Goal: Transaction & Acquisition: Purchase product/service

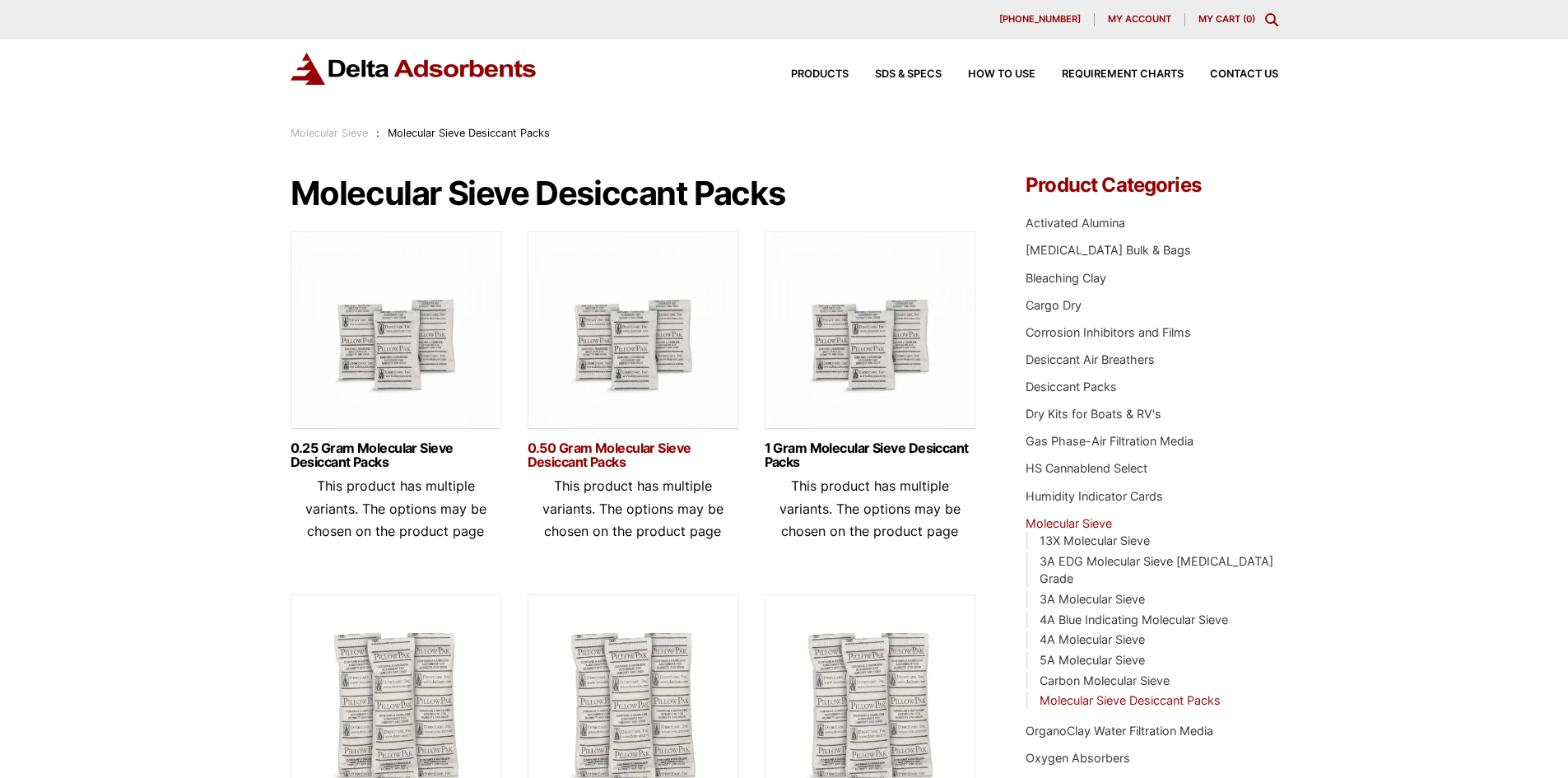
click at [625, 457] on link "0.50 Gram Molecular Sieve Desiccant Packs" at bounding box center [633, 454] width 211 height 28
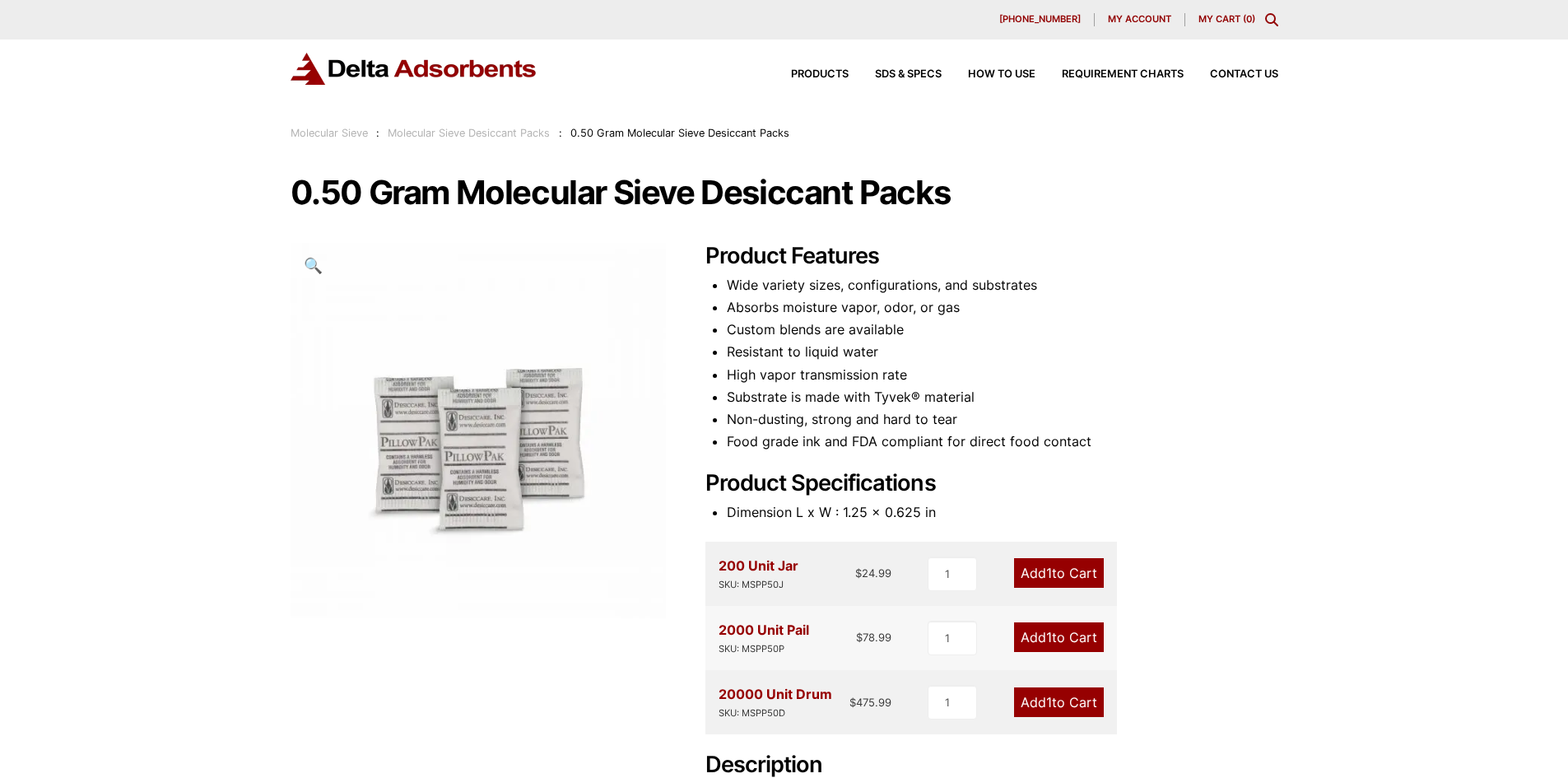
click at [1345, 414] on div "Our website has detected that you are using an outdated browser that will preve…" at bounding box center [784, 647] width 1568 height 1295
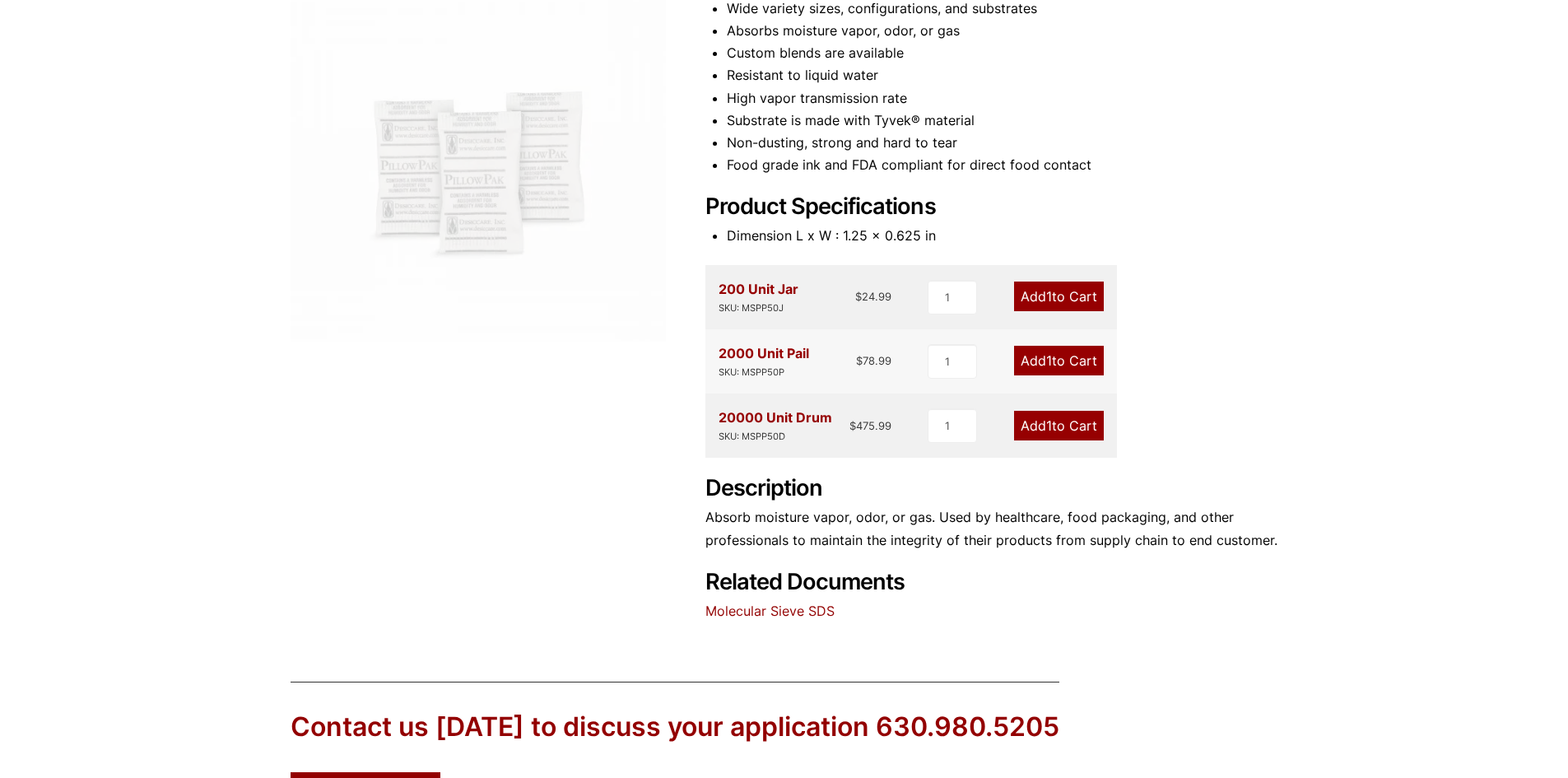
scroll to position [518, 0]
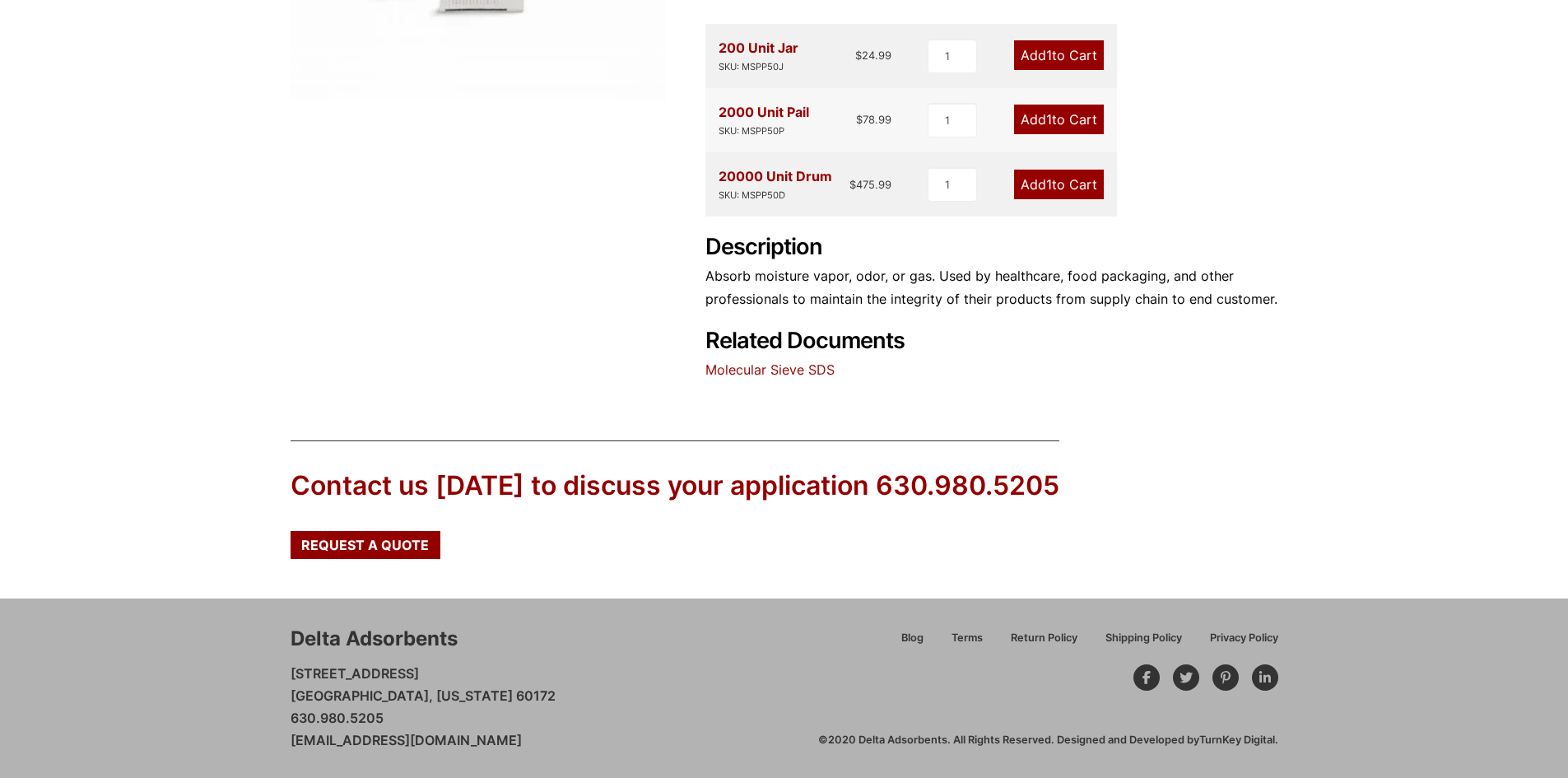
drag, startPoint x: 598, startPoint y: 634, endPoint x: 631, endPoint y: 608, distance: 42.0
click at [598, 633] on div "Delta Adsorbents 28 Congress Circle W. Roselle, Illinois 60172 630.980.5205 cus…" at bounding box center [554, 687] width 527 height 126
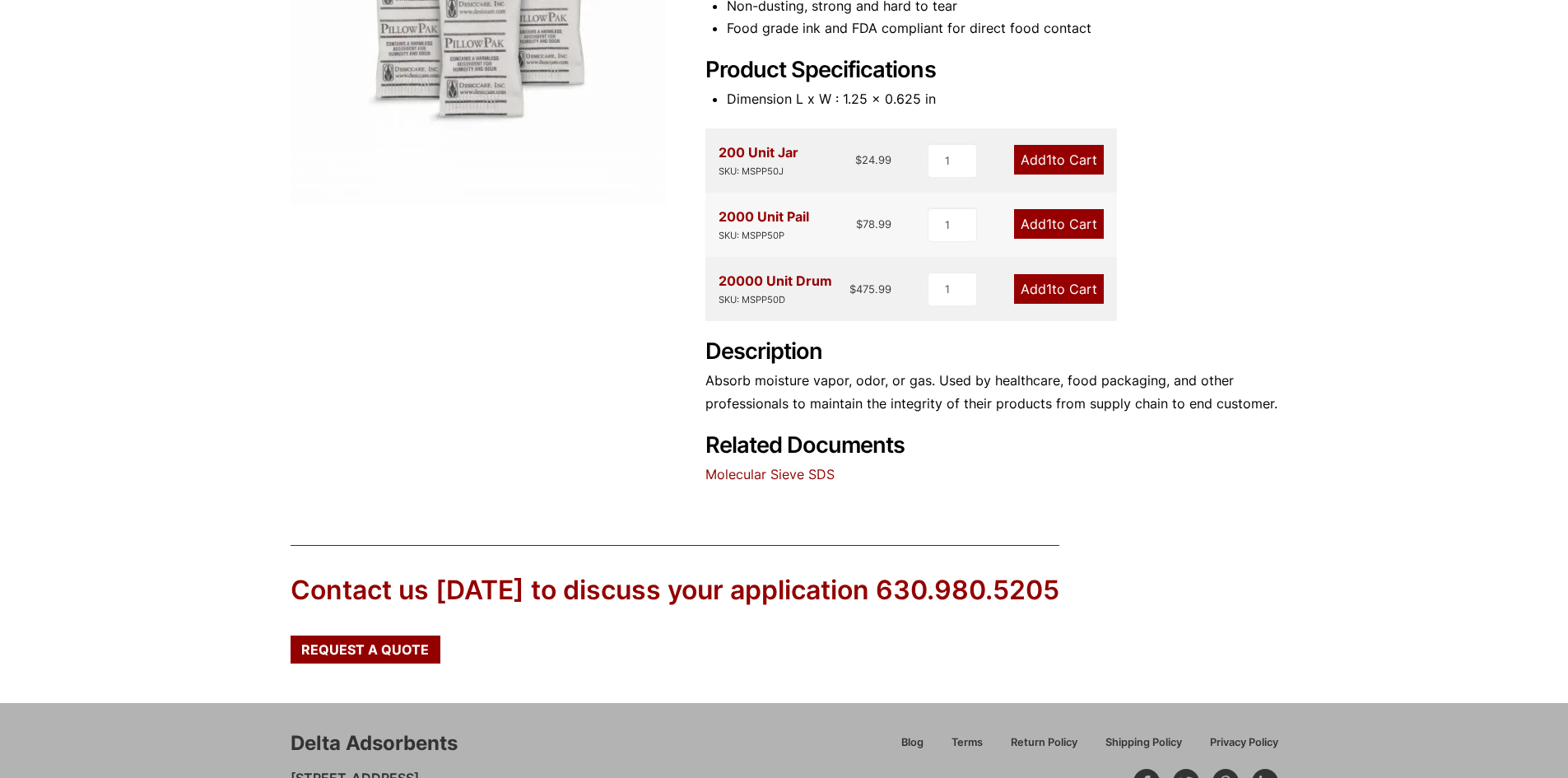
scroll to position [271, 0]
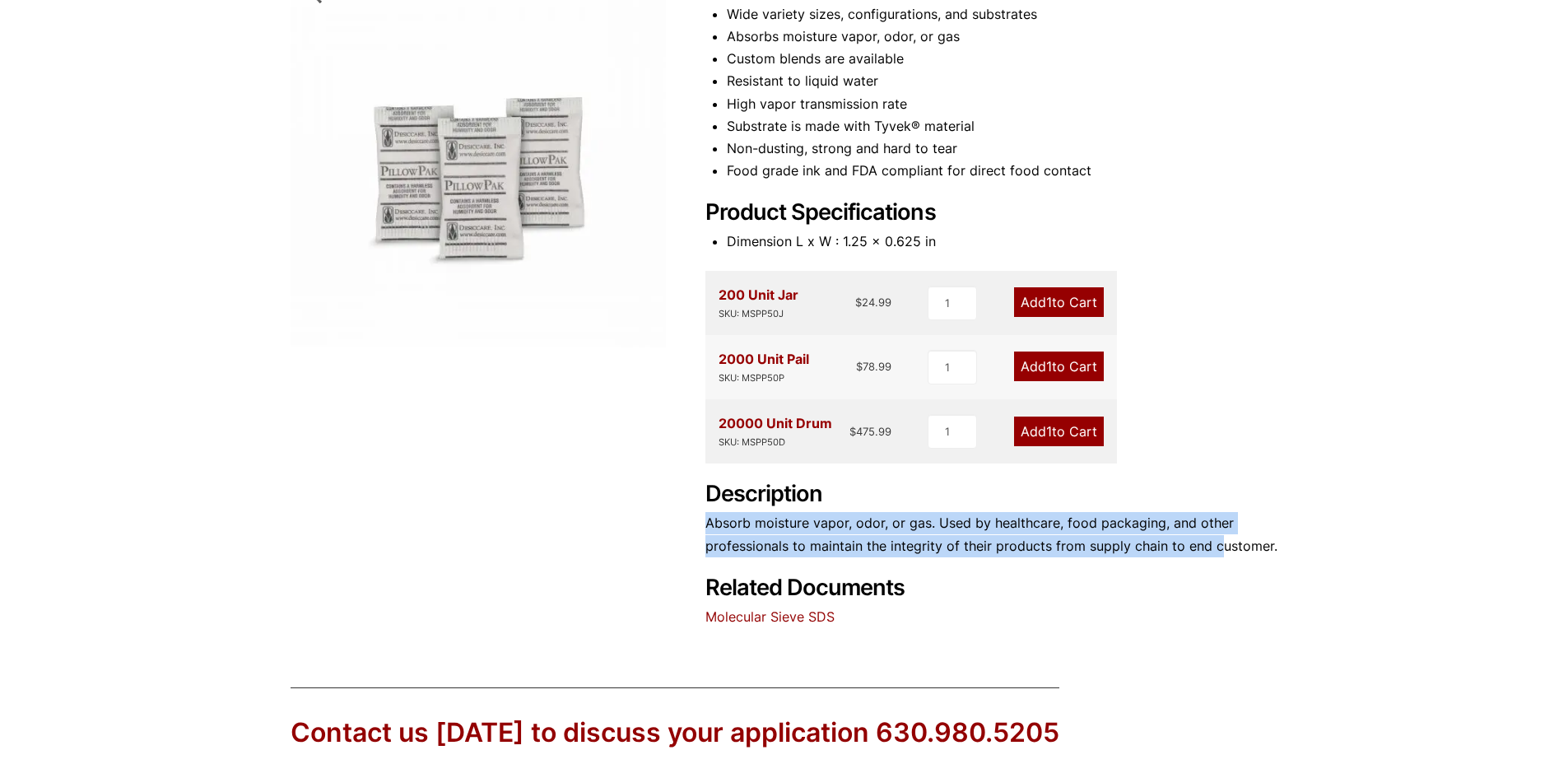
drag, startPoint x: 712, startPoint y: 521, endPoint x: 959, endPoint y: 571, distance: 252.0
click at [1211, 541] on p "Absorb moisture vapor, odor, or gas. Used by healthcare, food packaging, and ot…" at bounding box center [992, 534] width 573 height 45
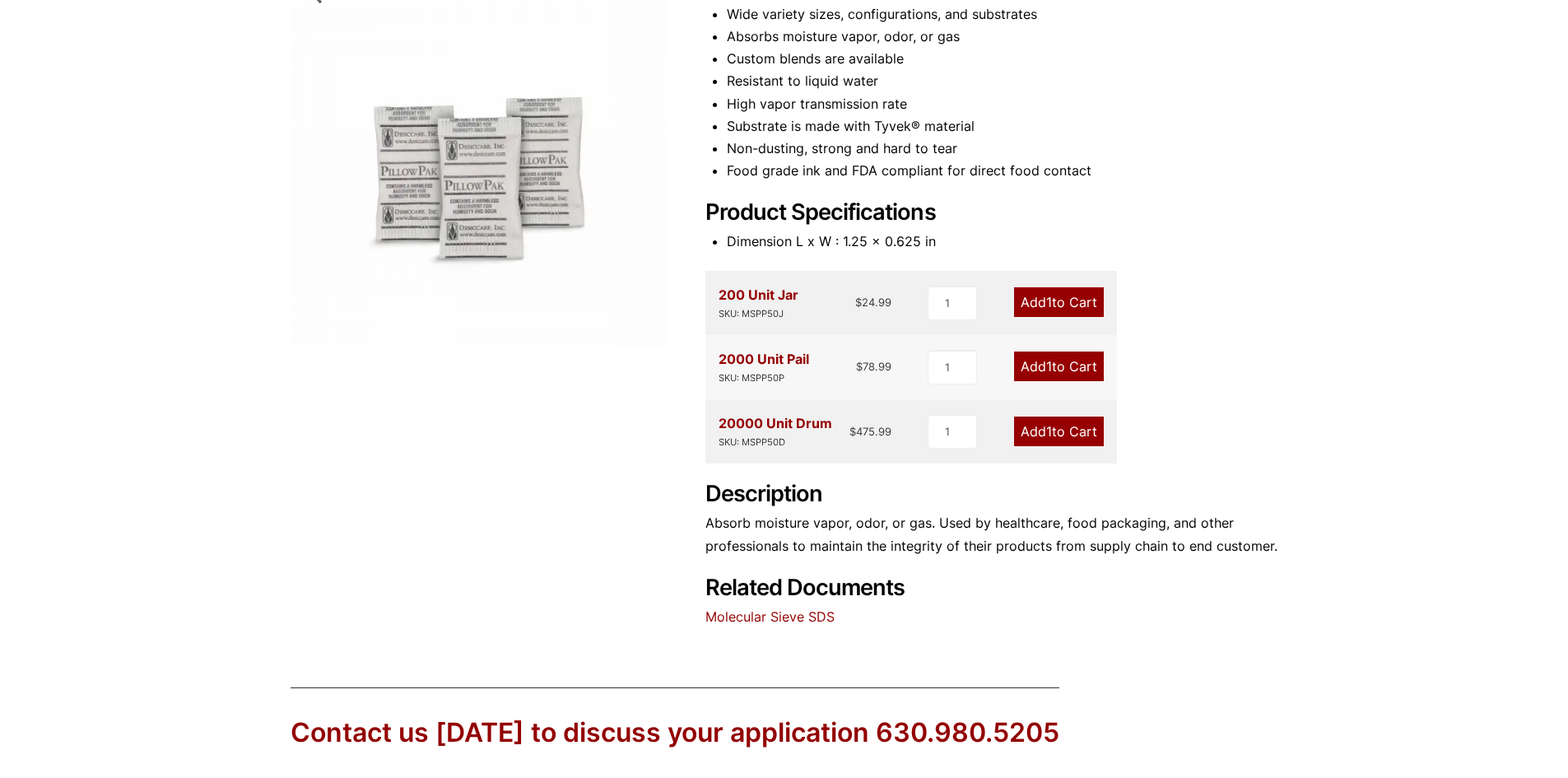
drag, startPoint x: 1205, startPoint y: 642, endPoint x: 845, endPoint y: 523, distance: 379.2
click at [1149, 623] on div "Our website has detected that you are using an outdated browser that will preve…" at bounding box center [784, 376] width 1568 height 1295
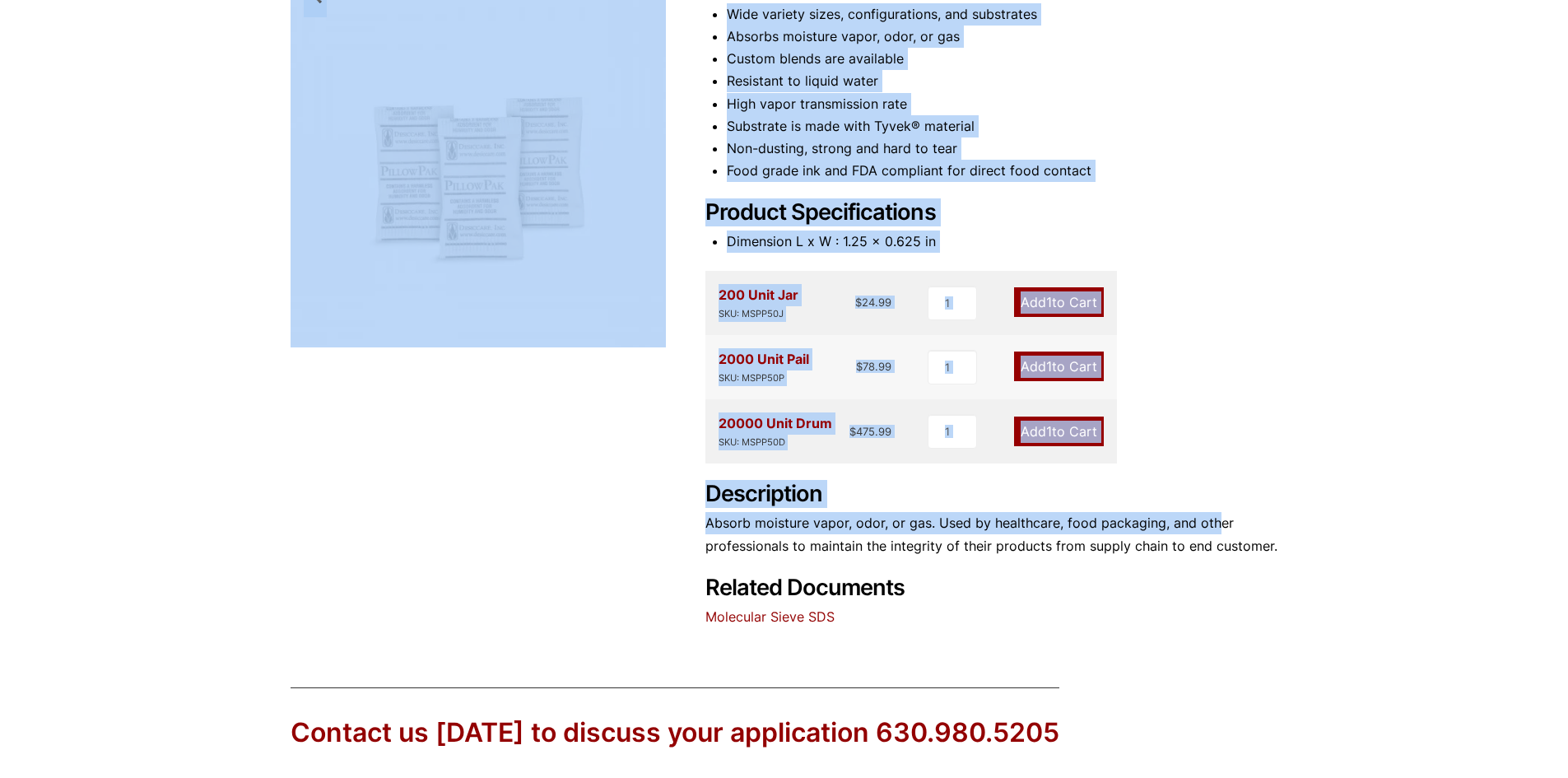
drag, startPoint x: 701, startPoint y: 490, endPoint x: 1219, endPoint y: 545, distance: 520.9
click at [1212, 533] on div "0.50 Gram Molecular Sieve Desiccant Packs 🔍 Product Features Wide variety sizes…" at bounding box center [784, 266] width 988 height 723
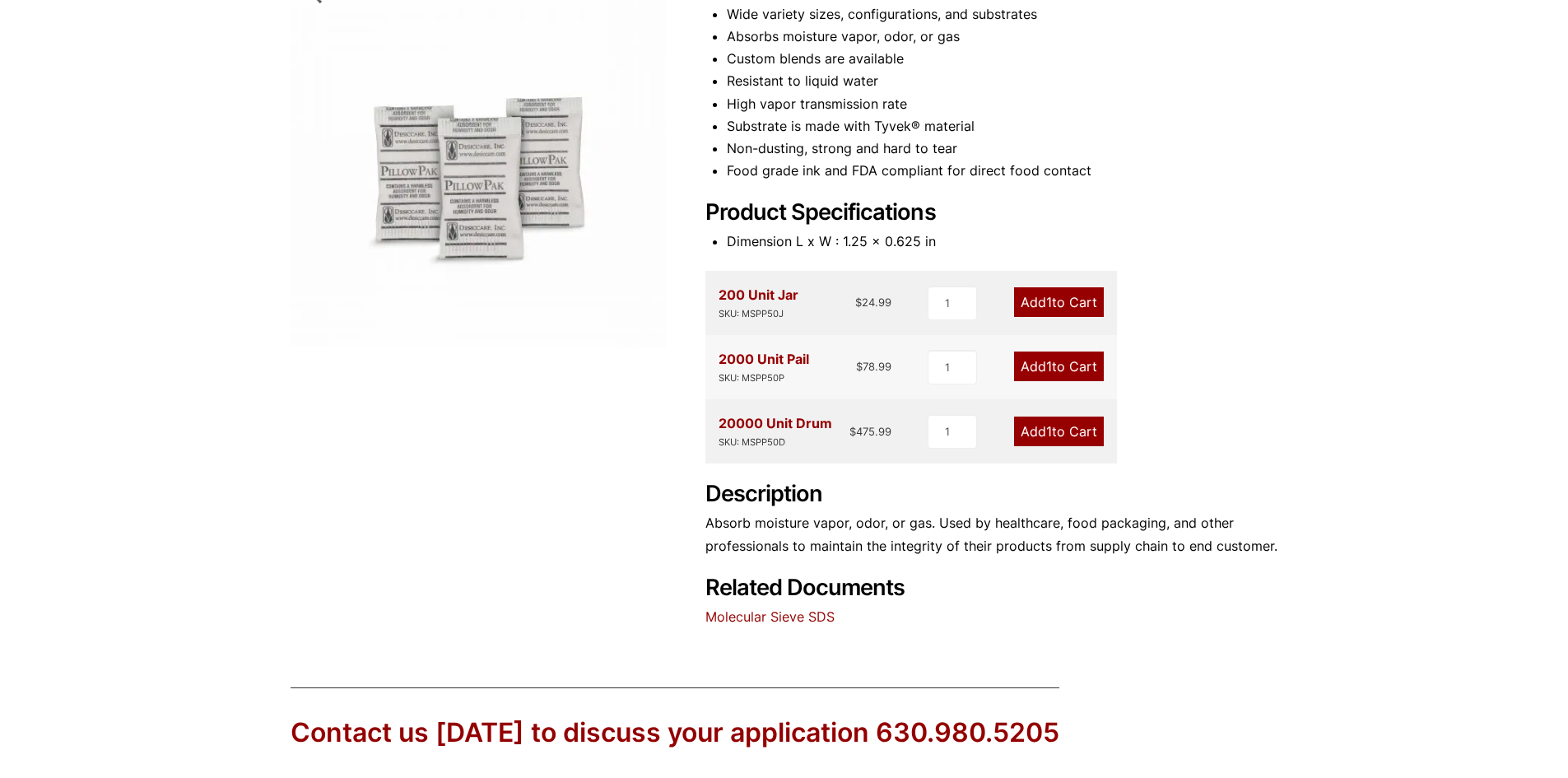
drag, startPoint x: 1234, startPoint y: 587, endPoint x: 969, endPoint y: 566, distance: 265.8
click at [1224, 581] on h2 "Related Documents" at bounding box center [992, 541] width 573 height 120
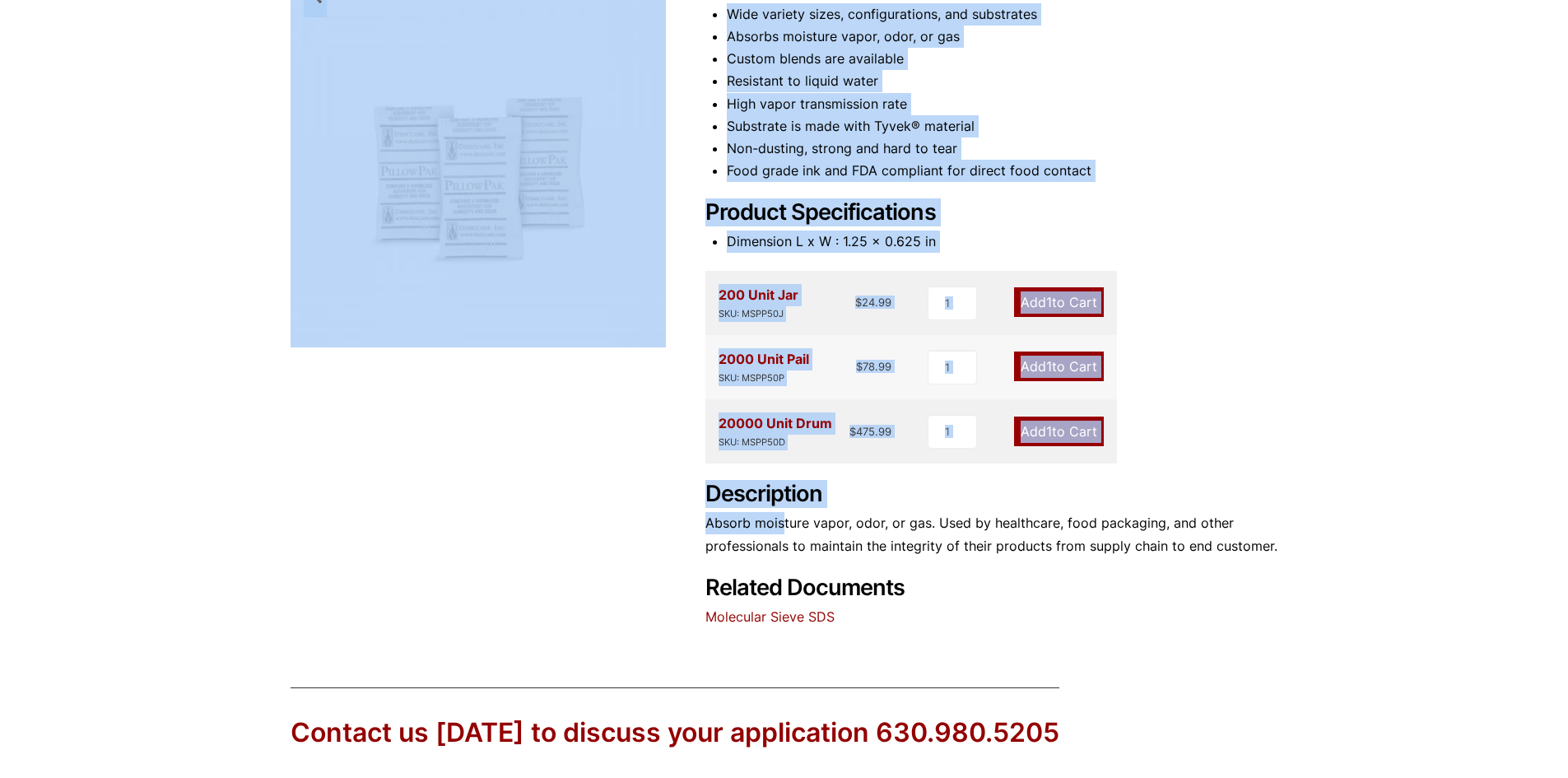
drag, startPoint x: 698, startPoint y: 492, endPoint x: 803, endPoint y: 511, distance: 106.7
click at [788, 513] on div "0.50 Gram Molecular Sieve Desiccant Packs 🔍 Product Features Wide variety sizes…" at bounding box center [784, 266] width 988 height 723
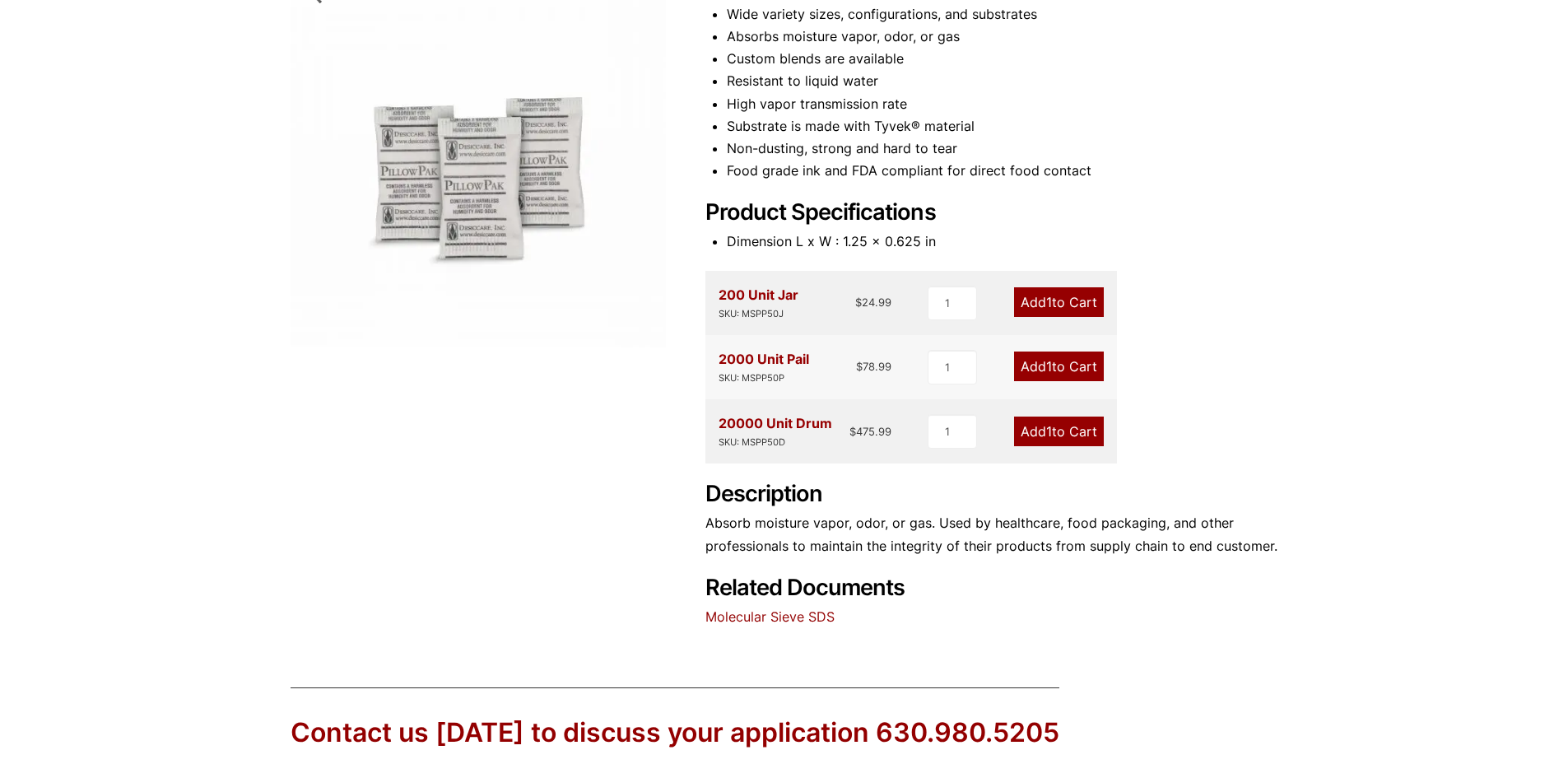
click at [905, 567] on h2 "Related Documents" at bounding box center [992, 541] width 573 height 120
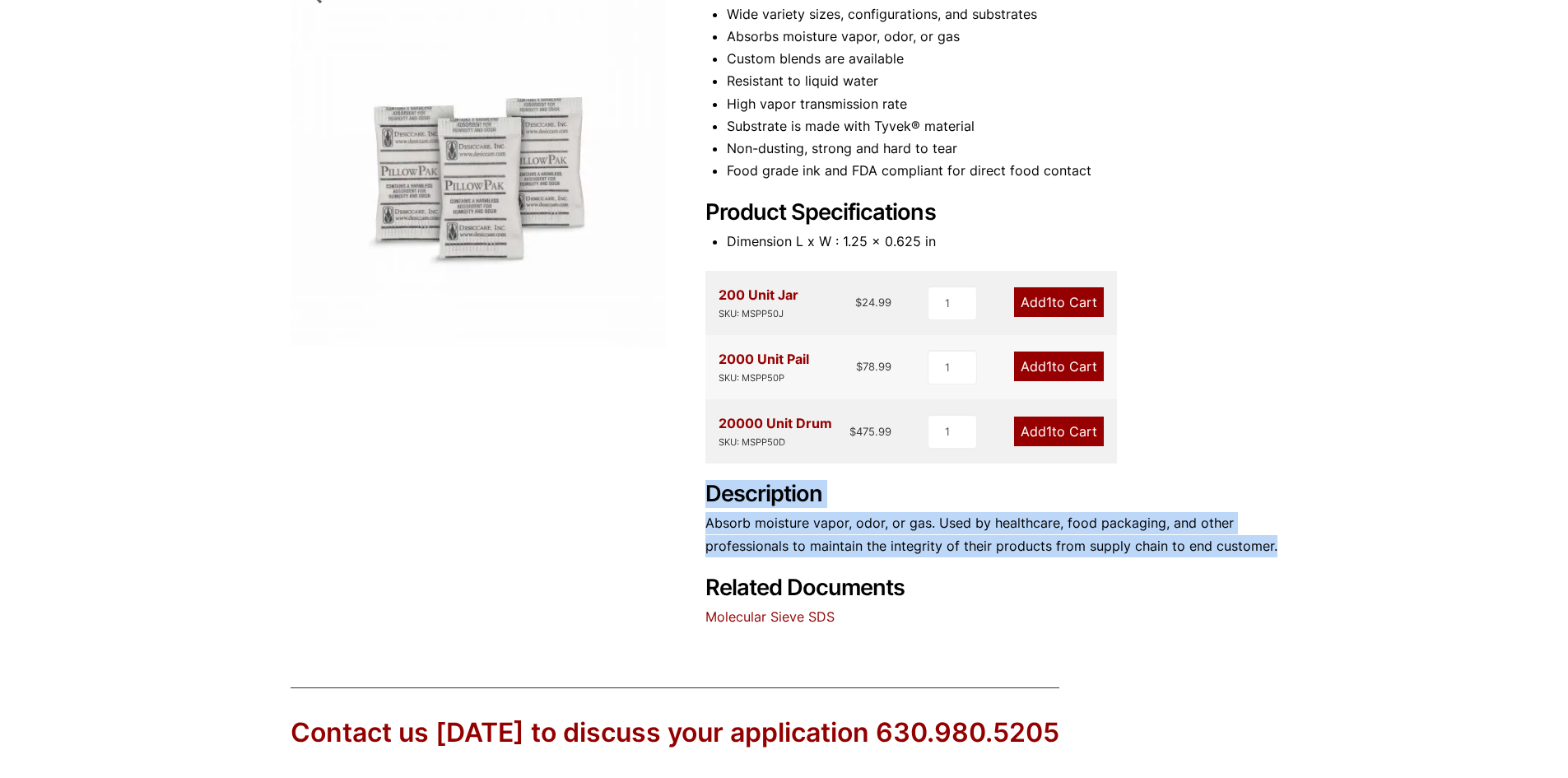
drag, startPoint x: 706, startPoint y: 494, endPoint x: 1273, endPoint y: 553, distance: 570.1
click at [1273, 553] on div "Description Absorb moisture vapor, odor, or gas. Used by healthcare, food packa…" at bounding box center [992, 518] width 573 height 75
copy div "Description Absorb moisture vapor, odor, or gas. Used by healthcare, food packa…"
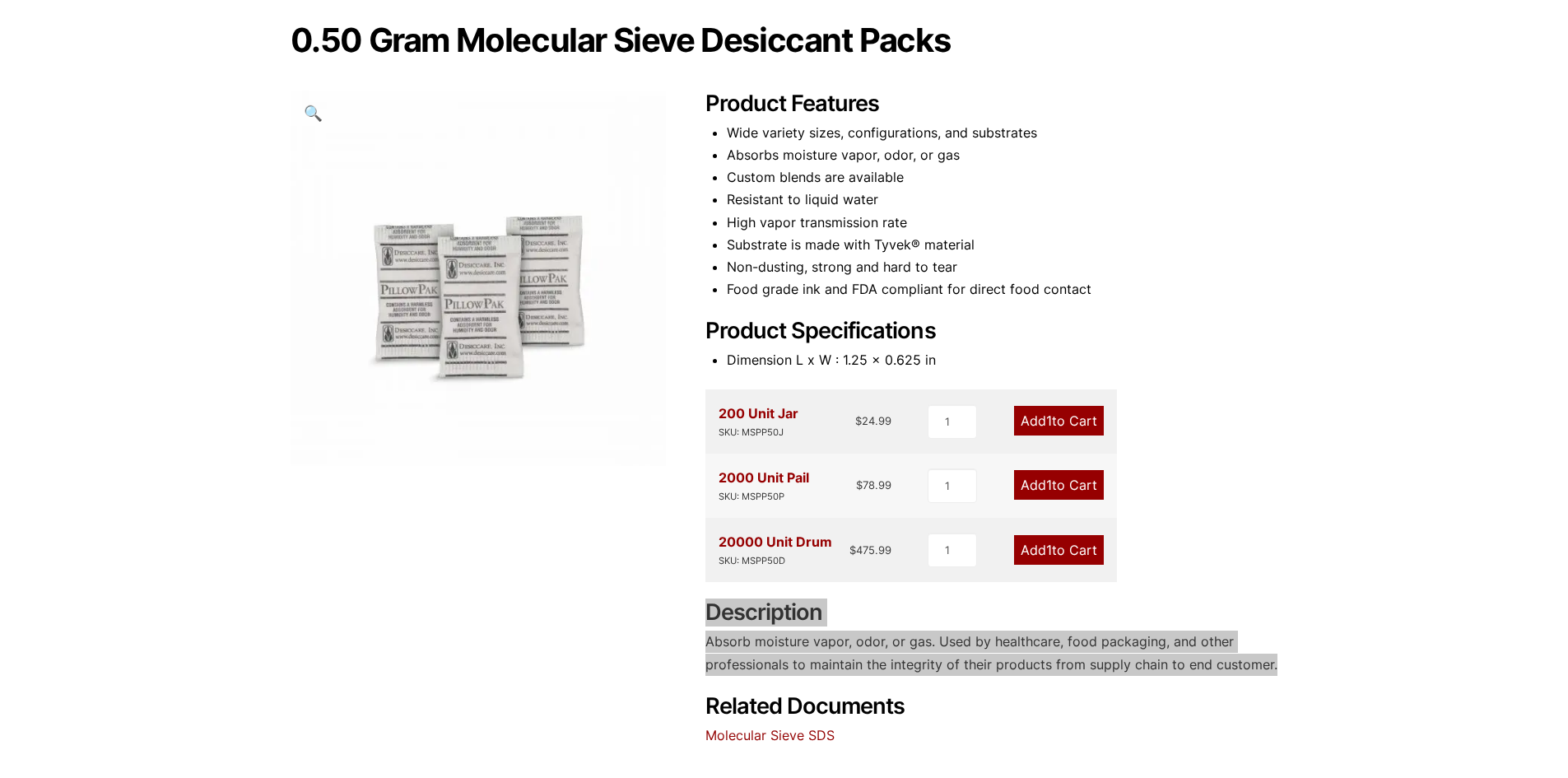
scroll to position [24, 0]
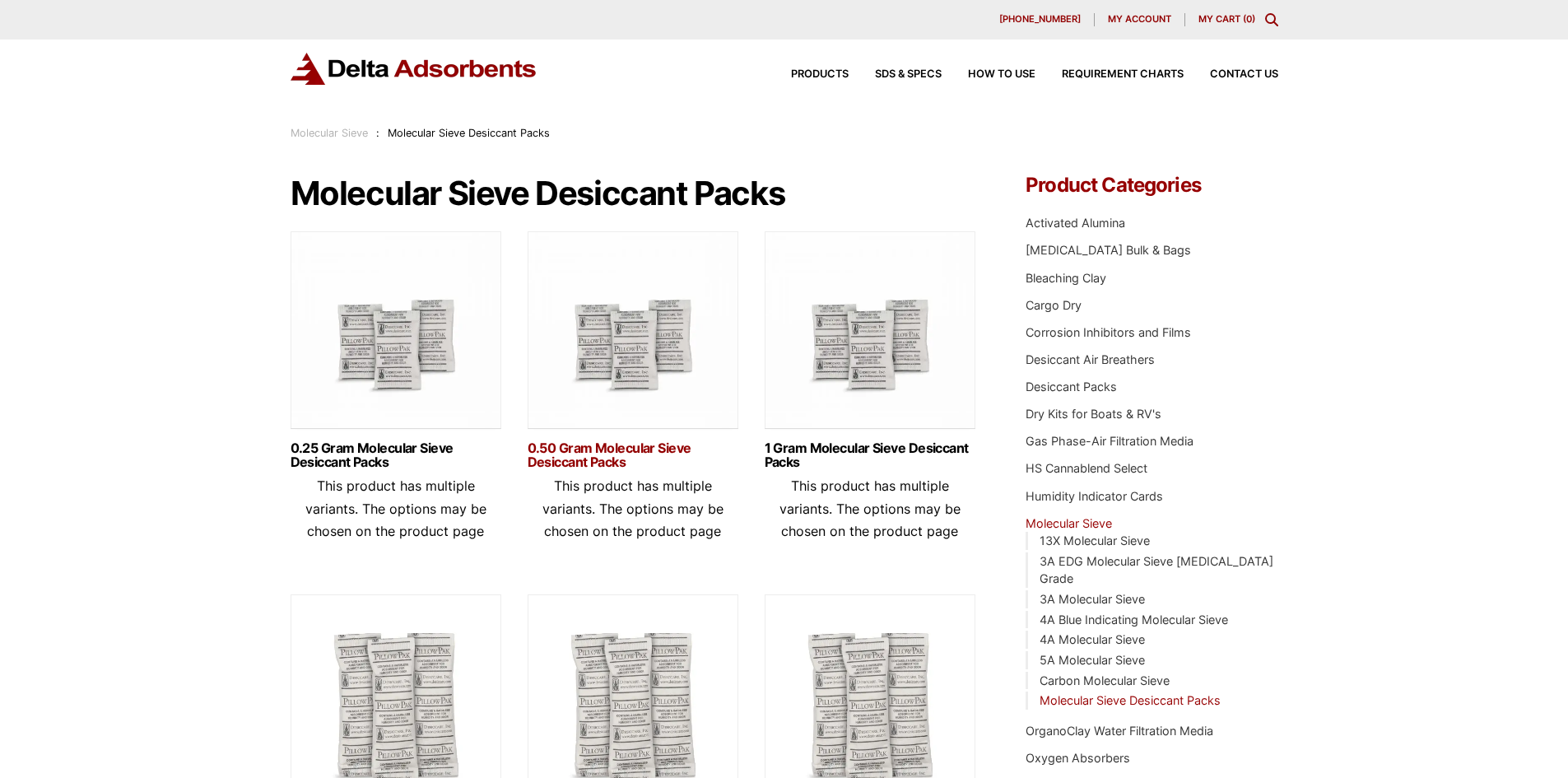
click at [598, 454] on link "0.50 Gram Molecular Sieve Desiccant Packs" at bounding box center [633, 454] width 211 height 28
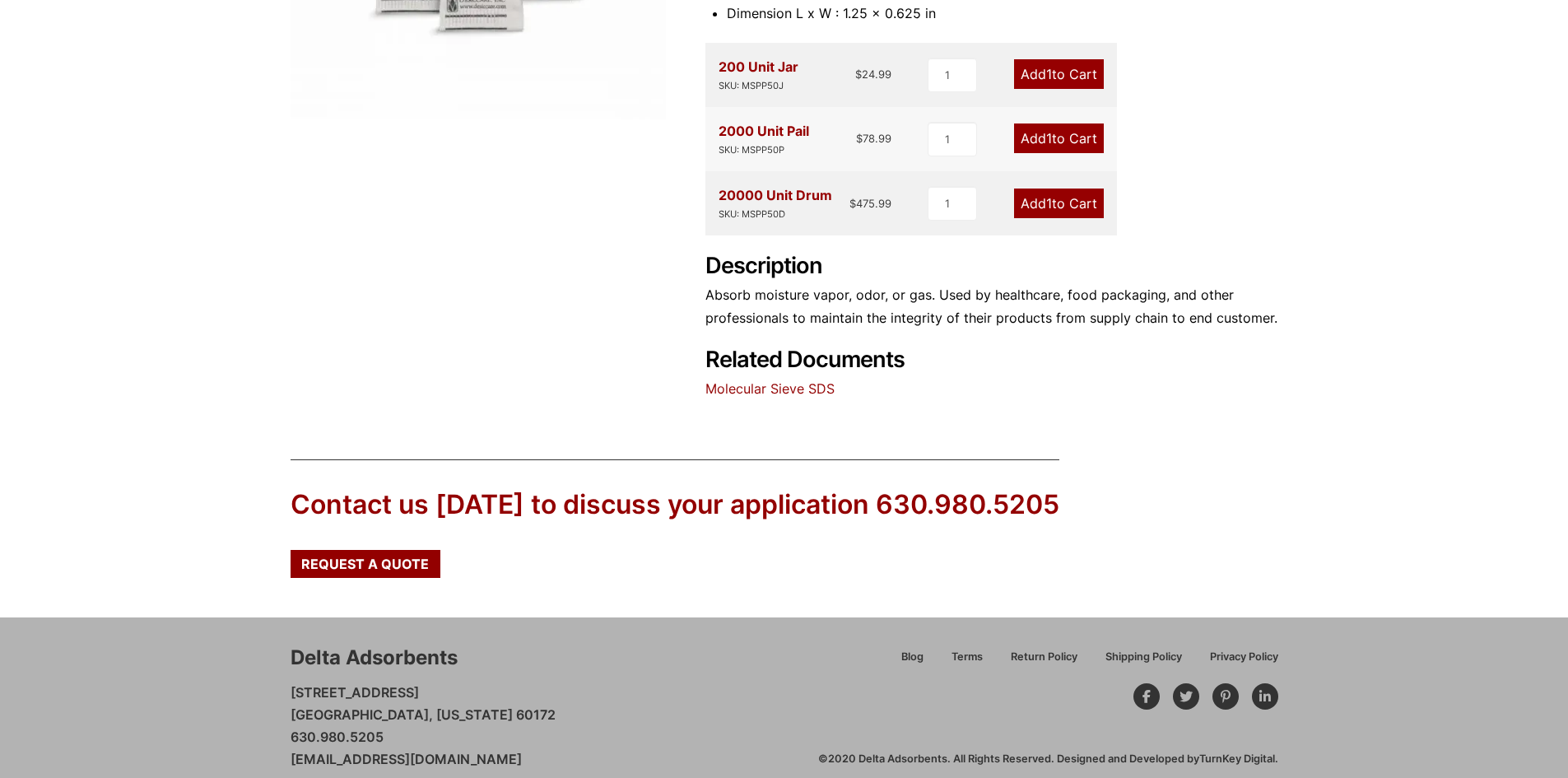
scroll to position [518, 0]
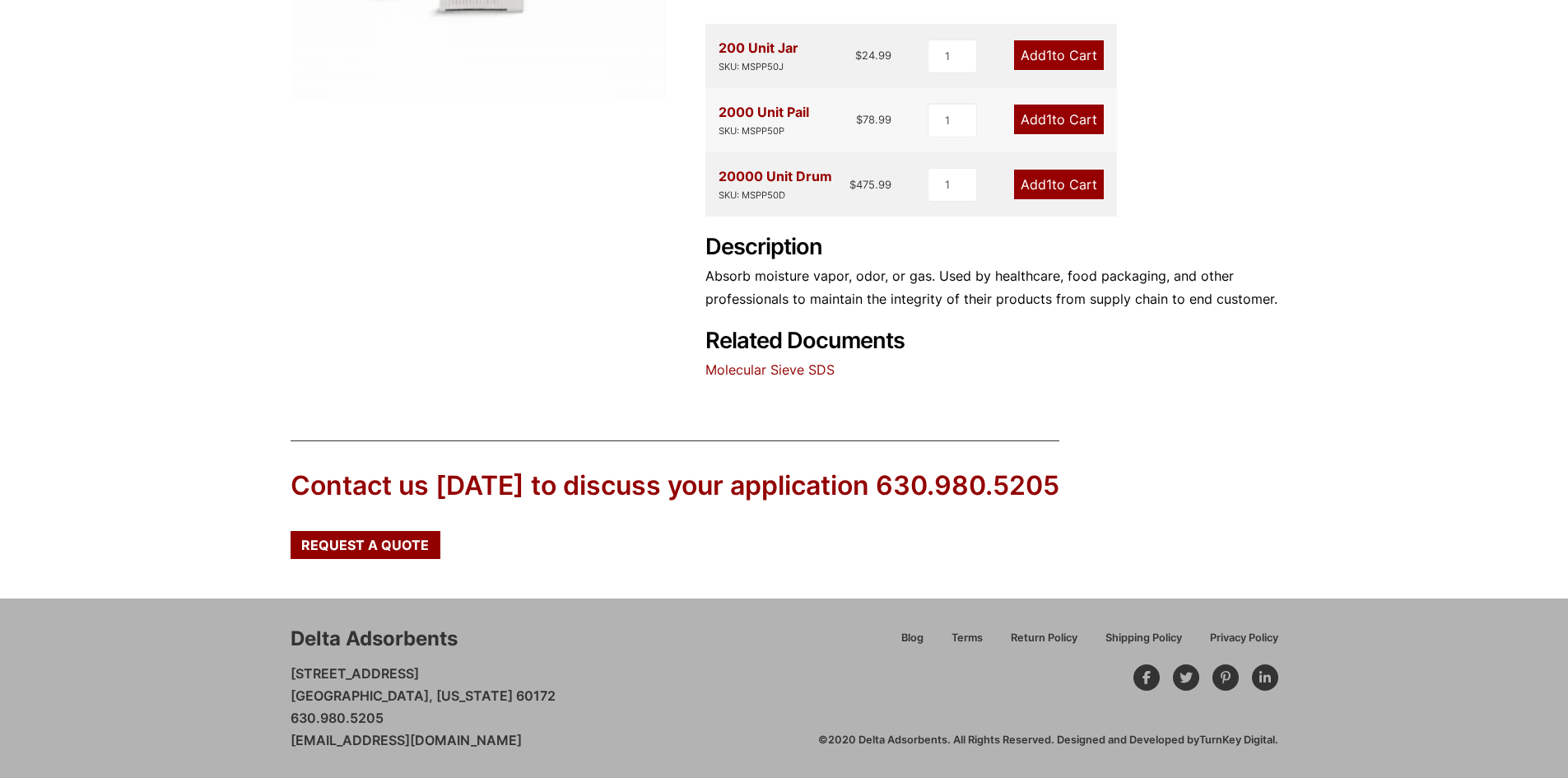
click at [478, 682] on p "28 Congress Circle W. Roselle, Illinois 60172 630.980.5205 customerservice@delt…" at bounding box center [424, 707] width 265 height 90
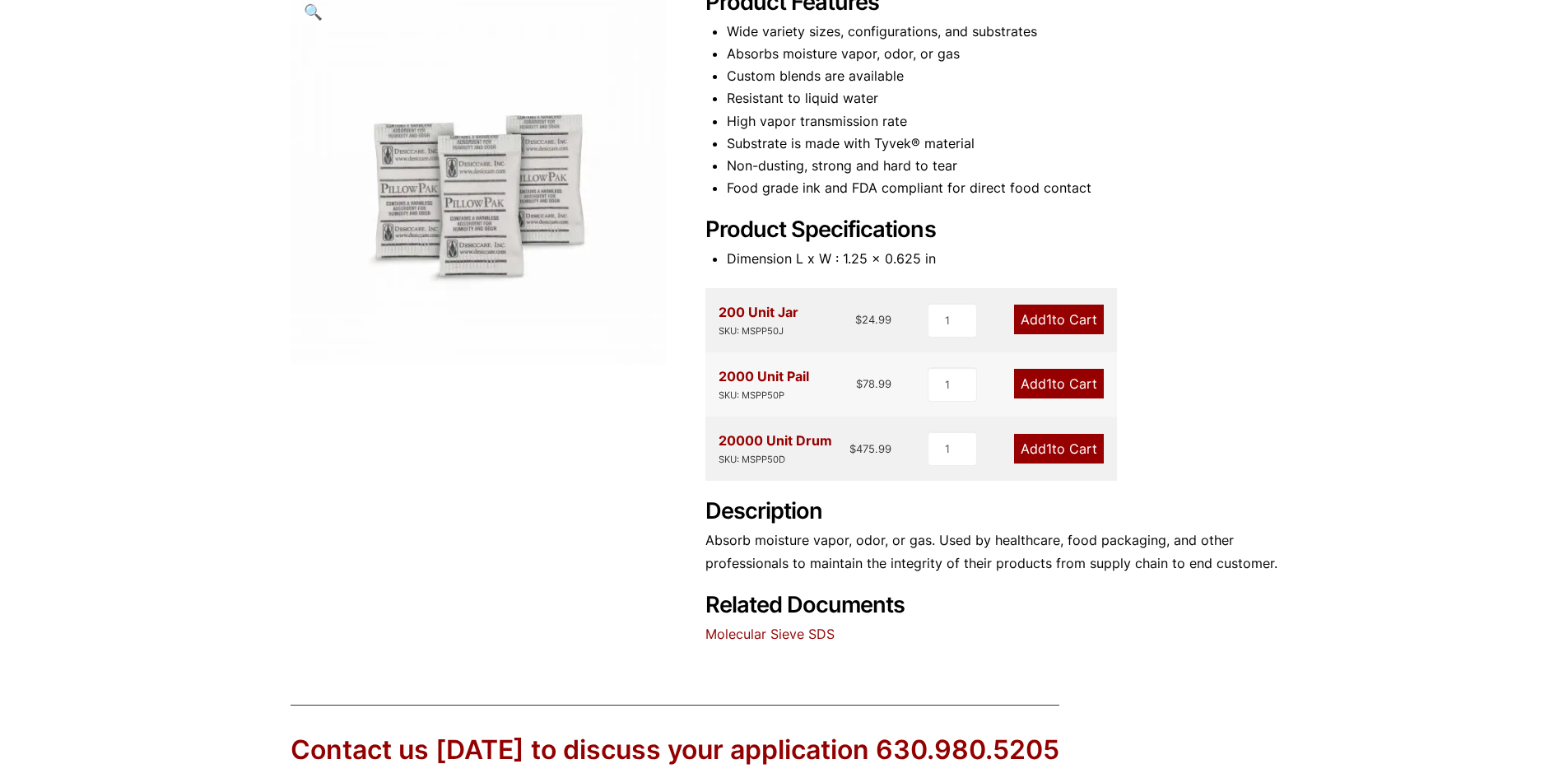
scroll to position [188, 0]
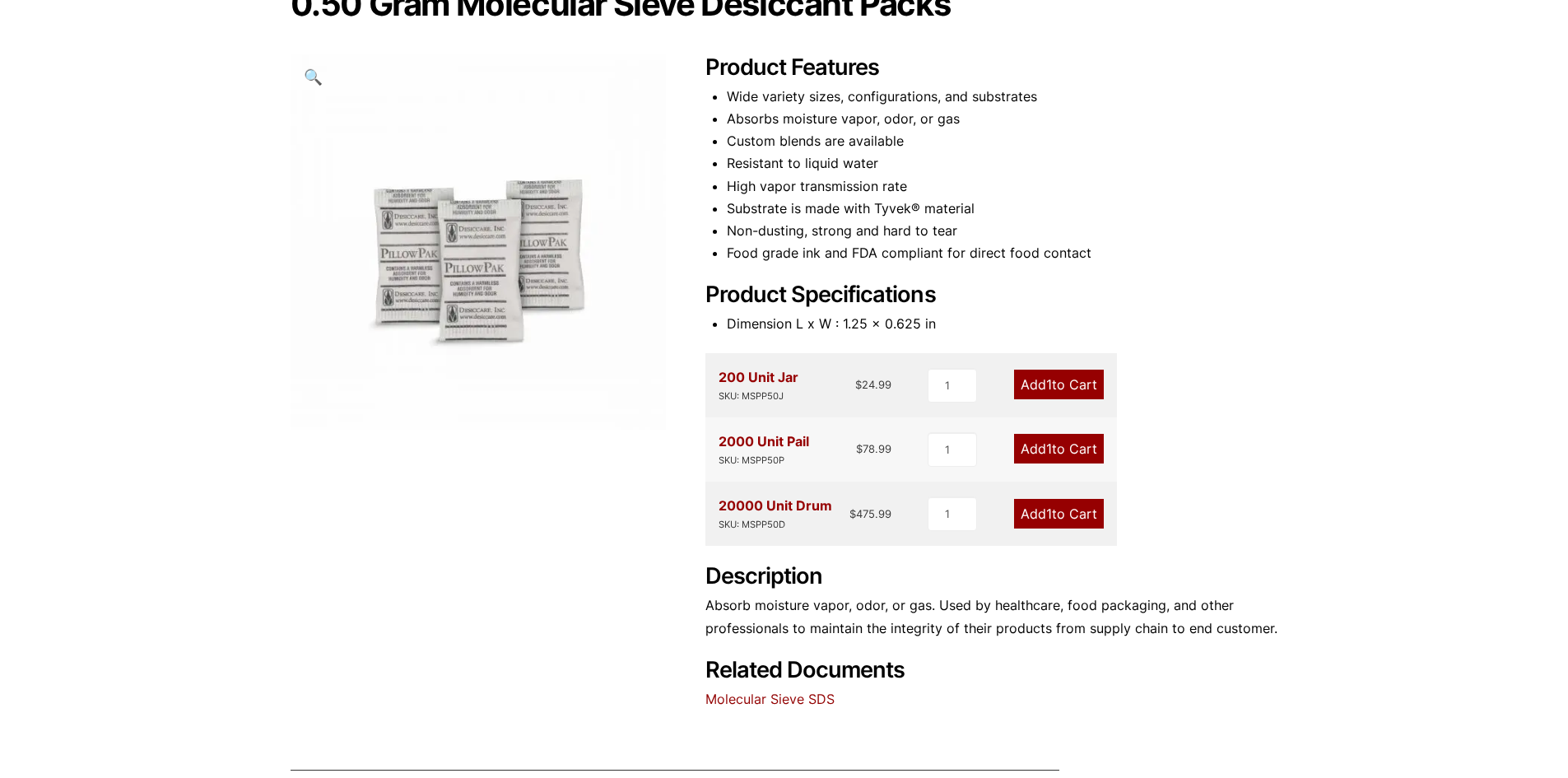
click at [1032, 448] on link "Add 1 to Cart" at bounding box center [1058, 448] width 90 height 30
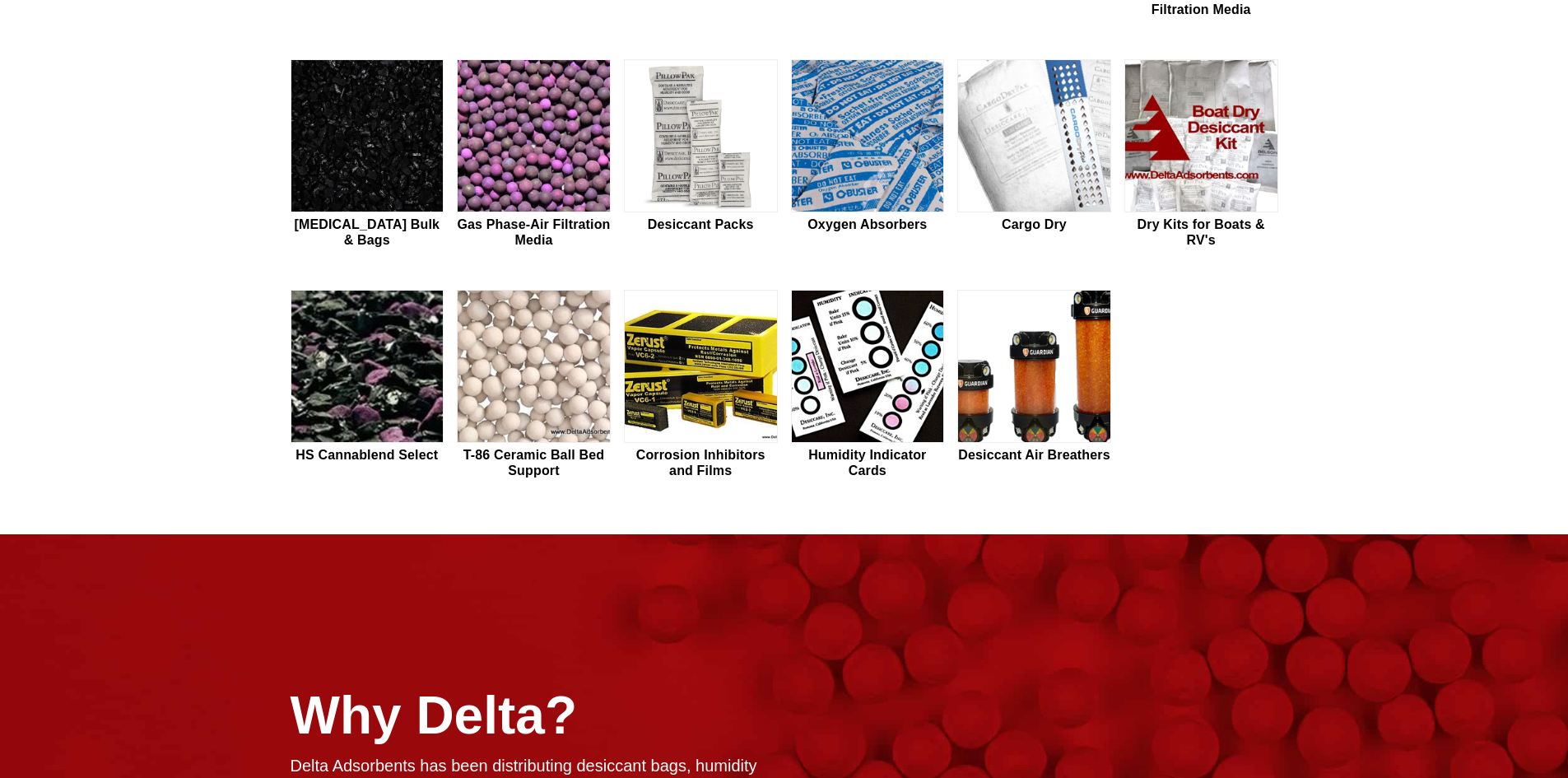
click at [1567, 156] on html "Our website has detected that you are using an outdated browser that will preve…" at bounding box center [784, 352] width 1568 height 2063
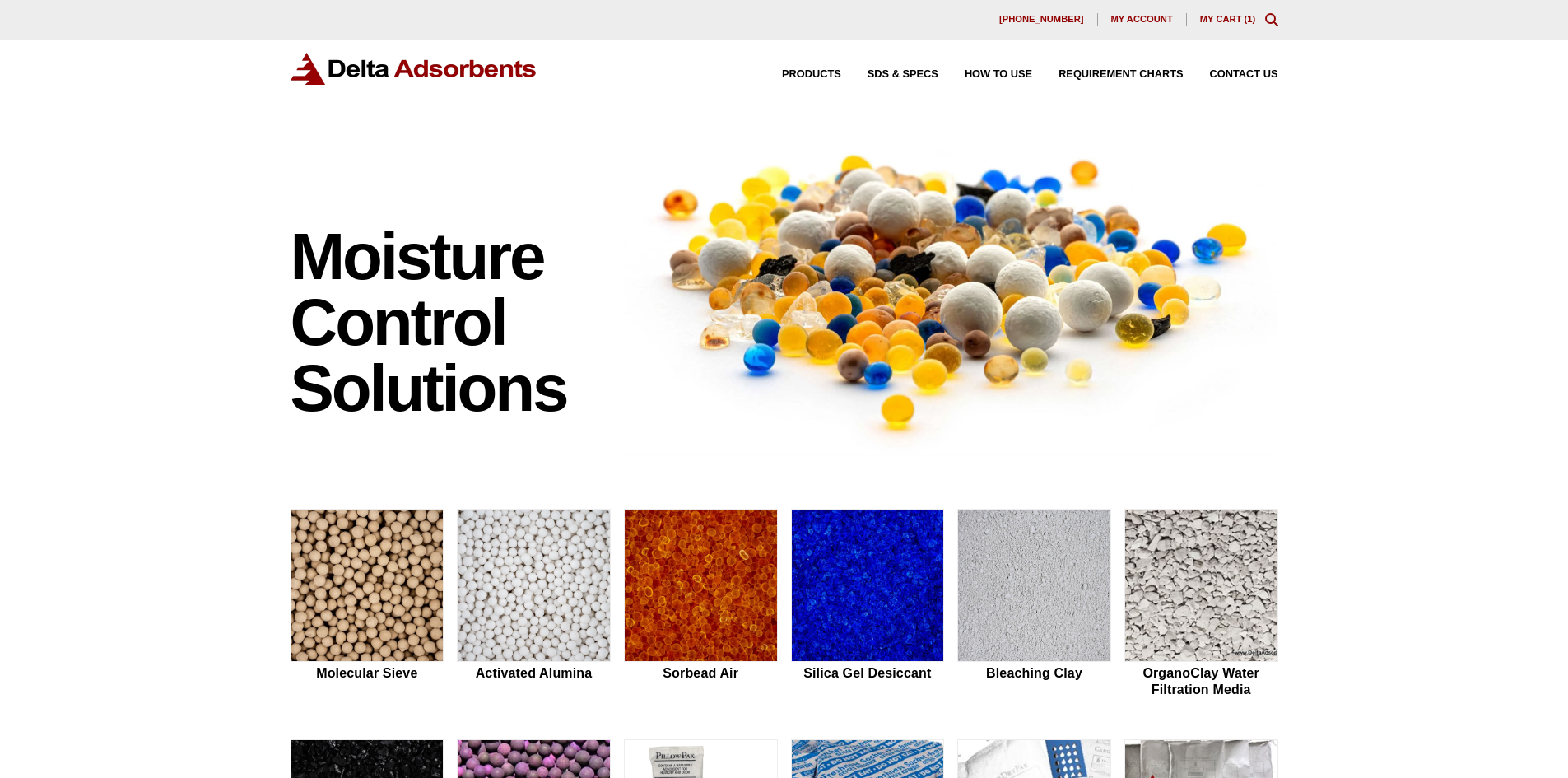
click at [1228, 14] on link "My Cart ( 1 )" at bounding box center [1228, 18] width 56 height 10
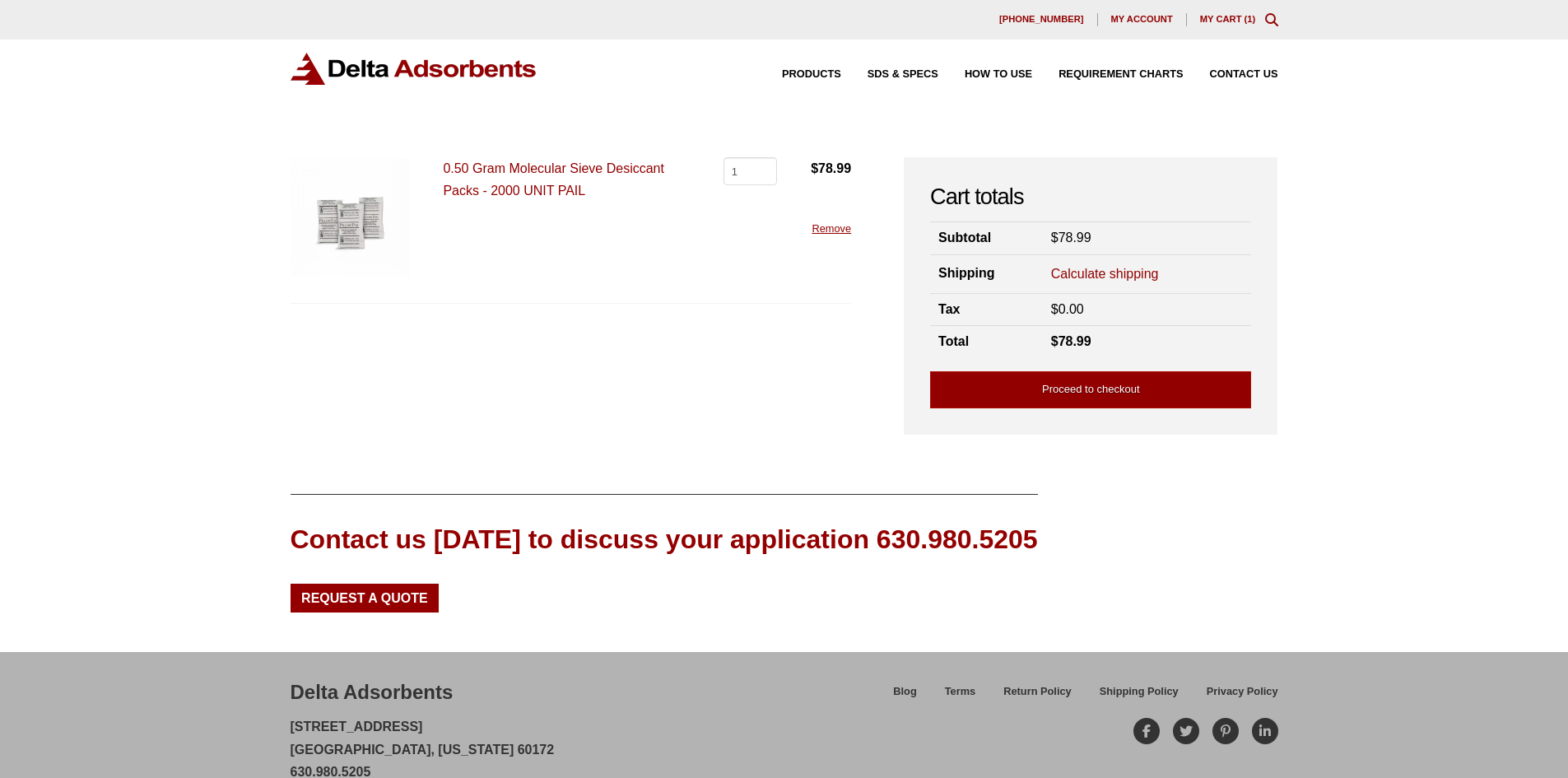
click at [335, 208] on img at bounding box center [350, 216] width 119 height 119
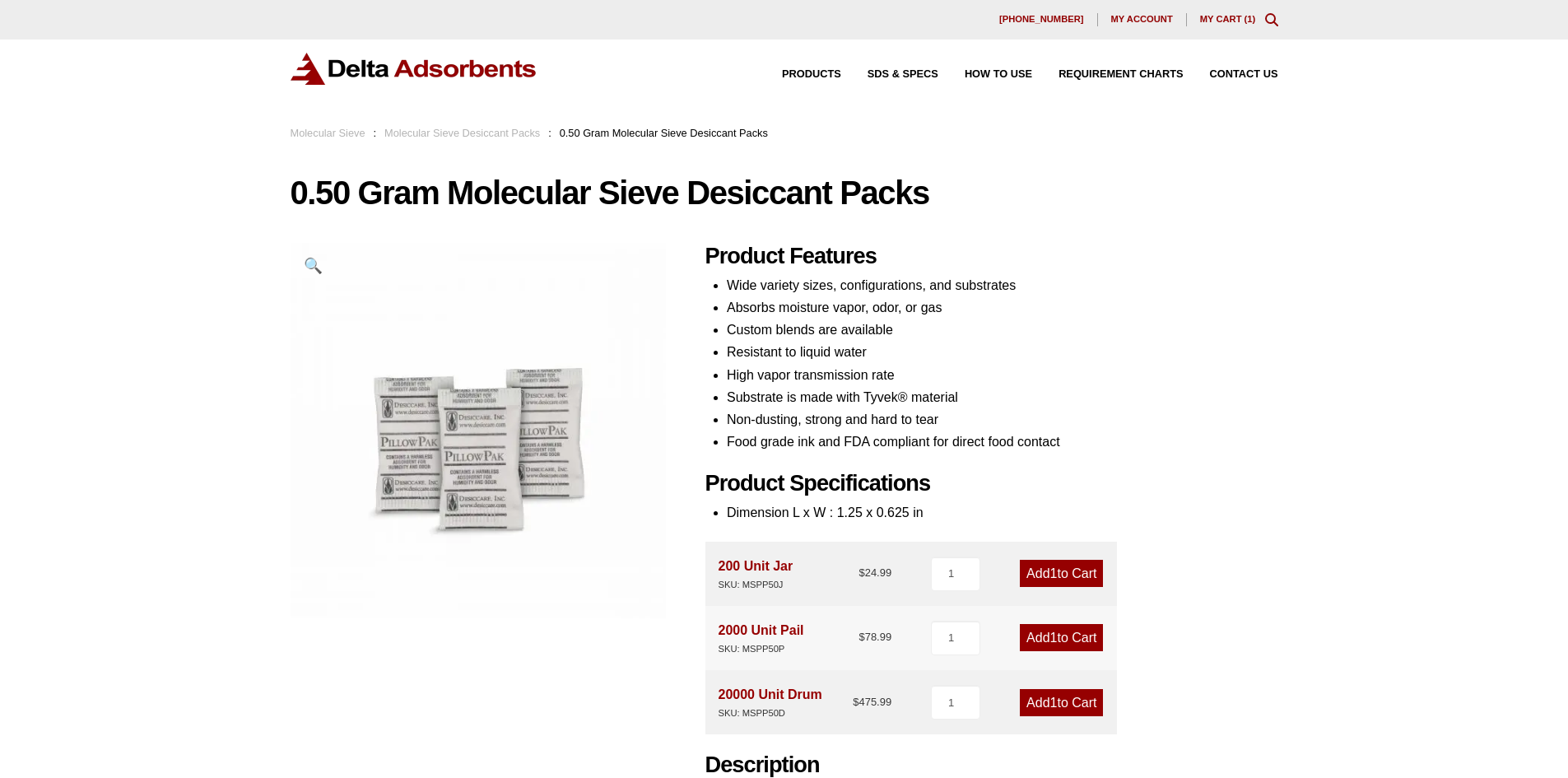
click at [1262, 374] on li "High vapor transmission rate" at bounding box center [1002, 374] width 552 height 22
click at [519, 709] on div "0.50 Gram Molecular Sieve Desiccant Packs 🔍 Product Features Wide variety sizes…" at bounding box center [784, 537] width 988 height 723
click at [1042, 434] on li "Food grade ink and FDA compliant for direct food contact" at bounding box center [1002, 442] width 552 height 22
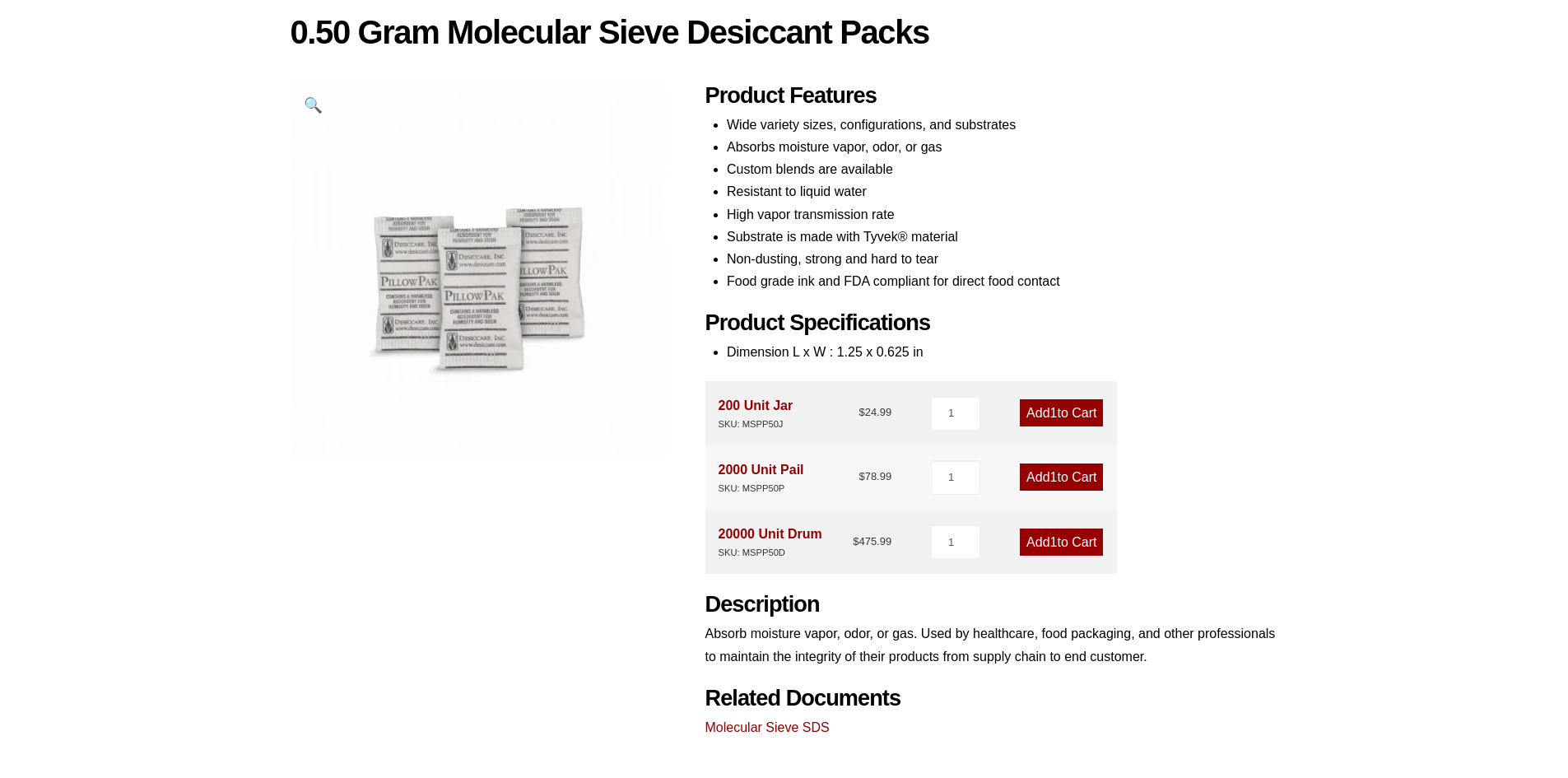
scroll to position [494, 0]
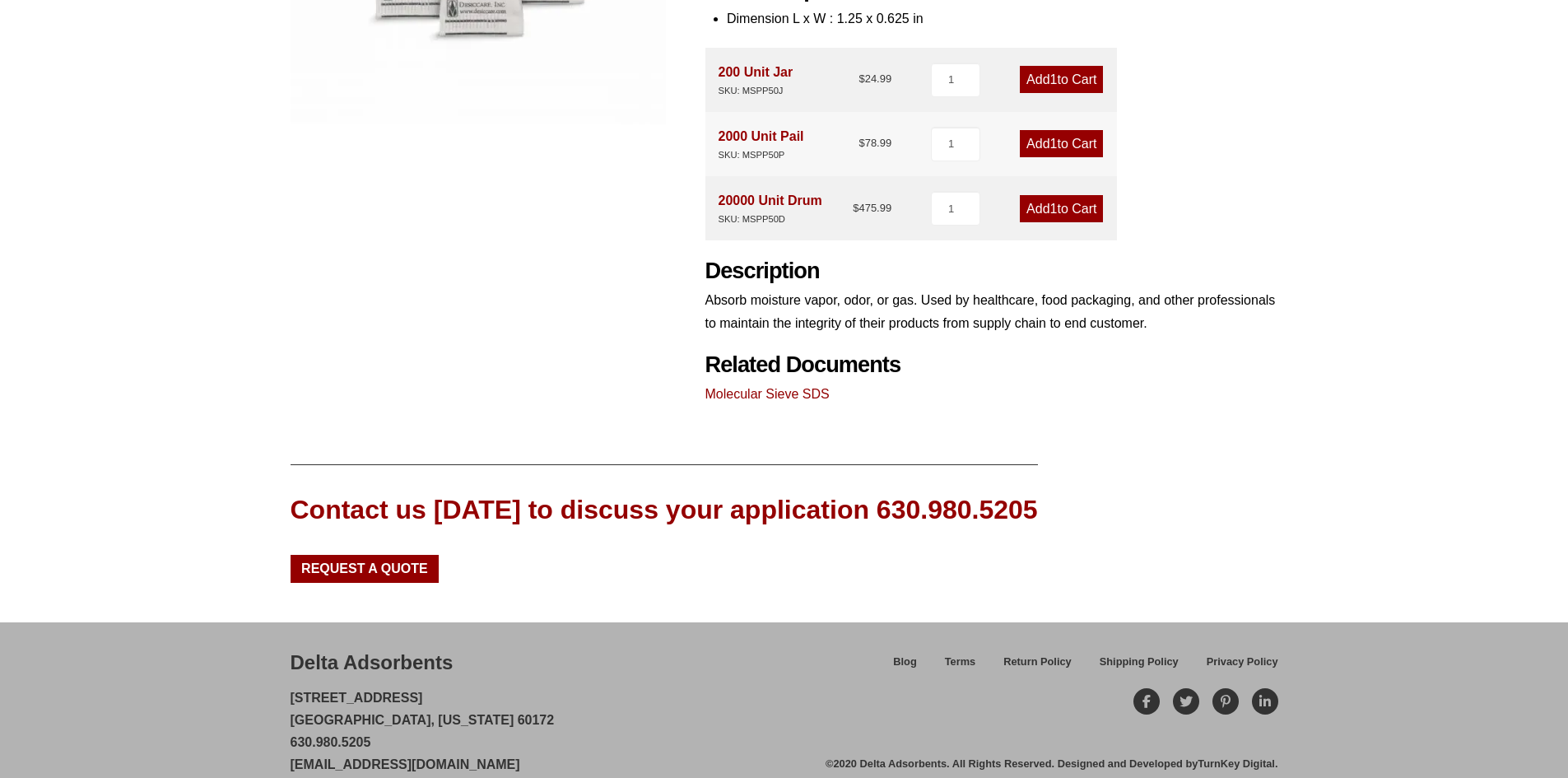
click at [632, 238] on div "0.50 Gram Molecular Sieve Desiccant Packs 🔍 Product Features Wide variety sizes…" at bounding box center [784, 44] width 988 height 723
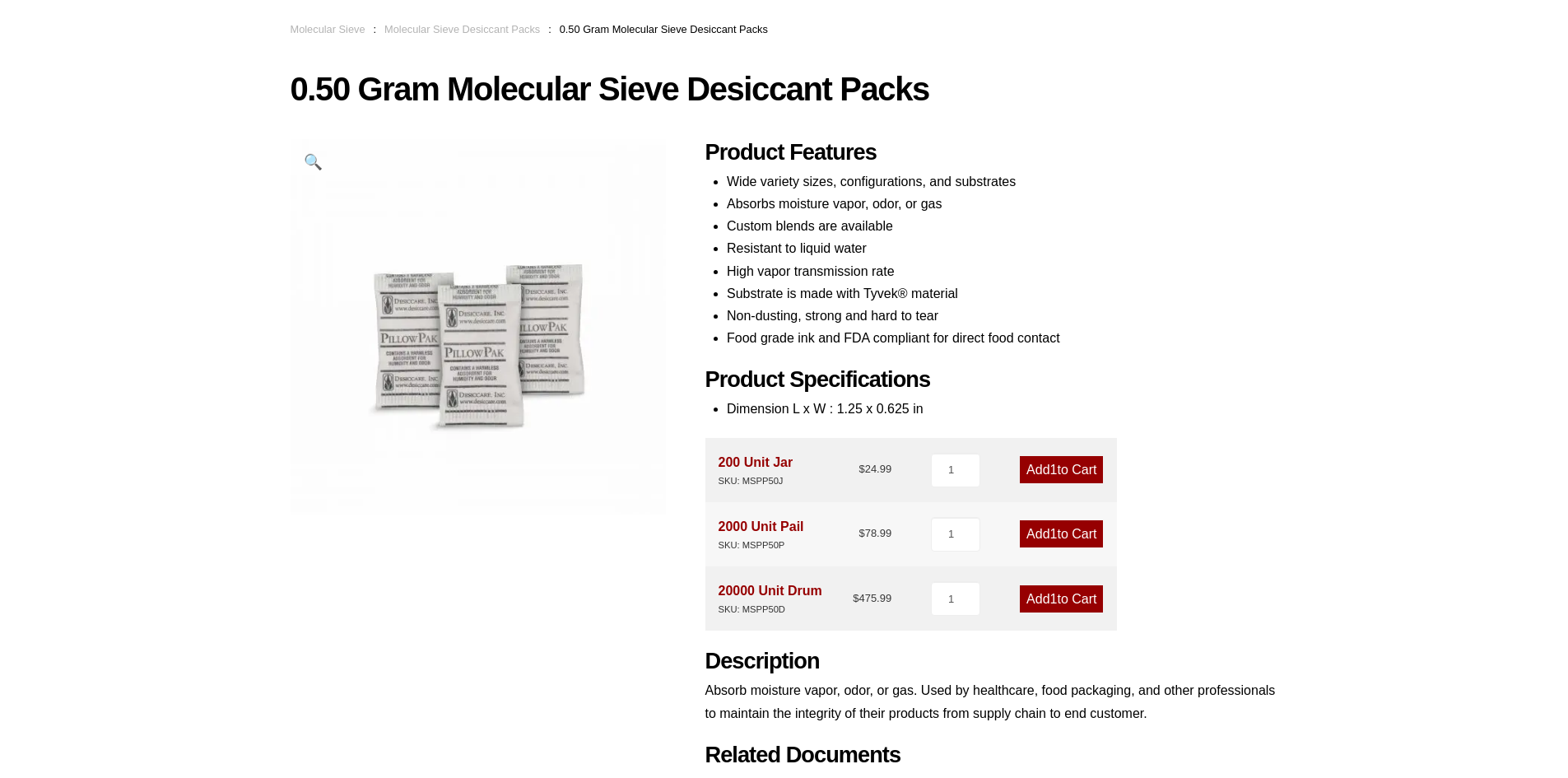
scroll to position [165, 0]
